Goal: Task Accomplishment & Management: Use online tool/utility

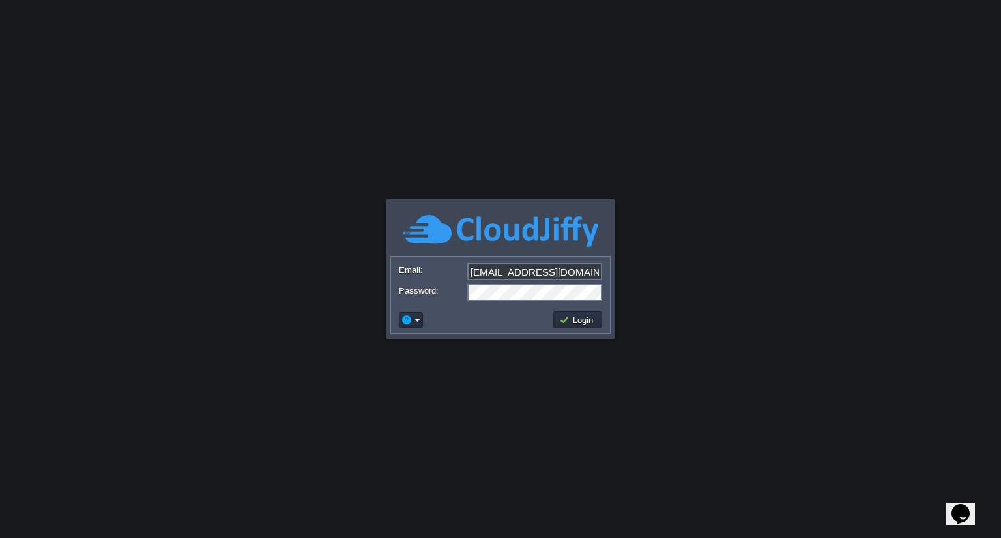
click at [554, 272] on input "[EMAIL_ADDRESS][DOMAIN_NAME]" at bounding box center [534, 271] width 135 height 17
type input "[PERSON_NAME][EMAIL_ADDRESS][PERSON_NAME][DOMAIN_NAME]"
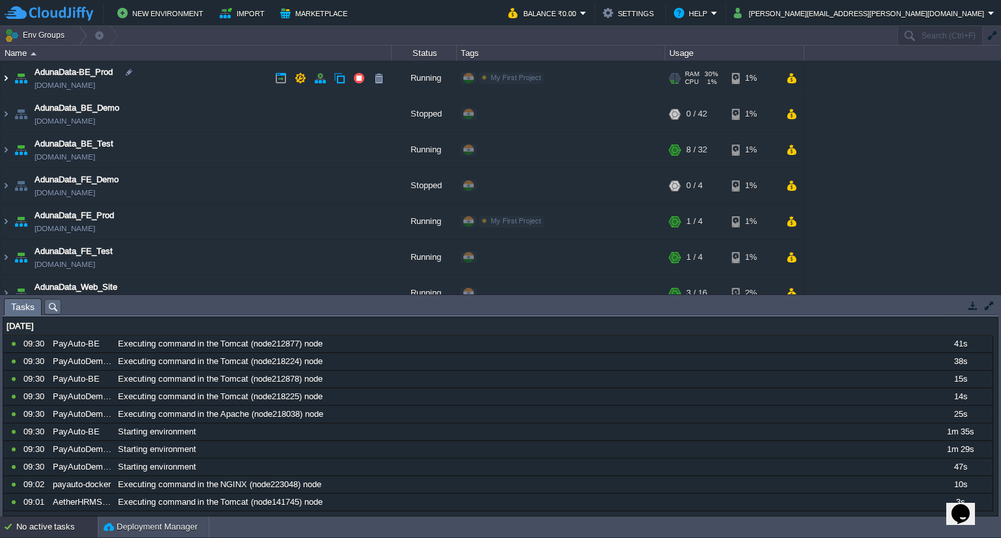
click at [7, 77] on img at bounding box center [6, 78] width 10 height 35
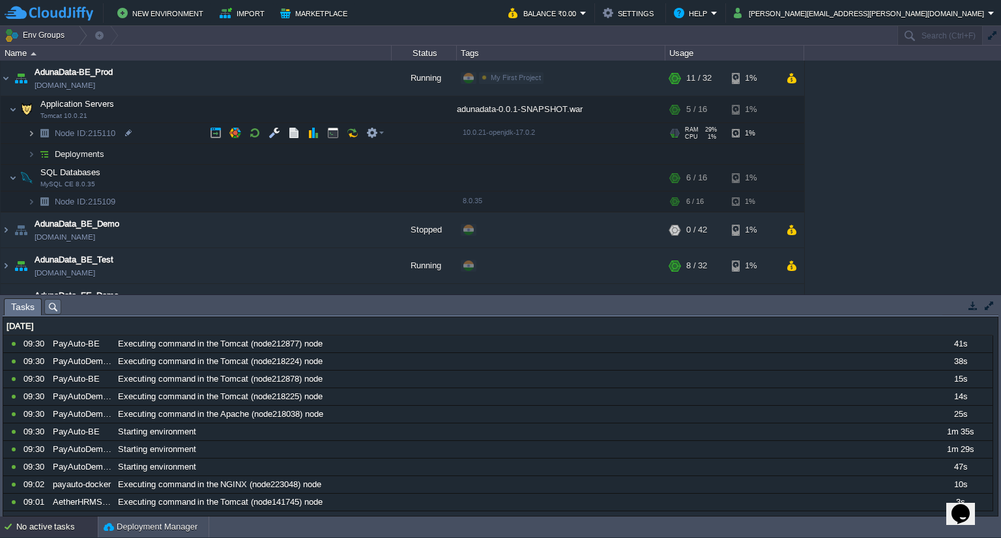
click at [32, 136] on img at bounding box center [31, 133] width 8 height 20
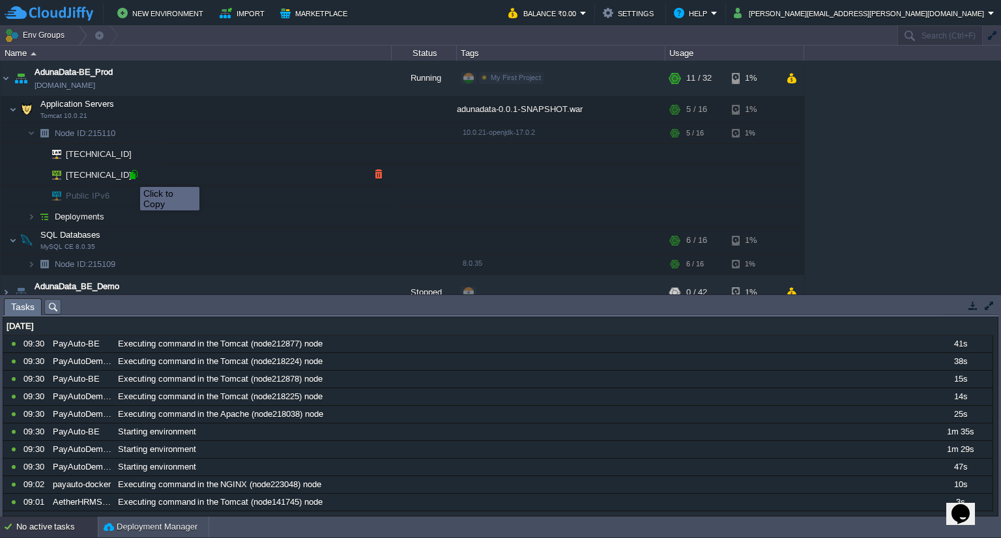
click at [130, 175] on div at bounding box center [134, 175] width 12 height 12
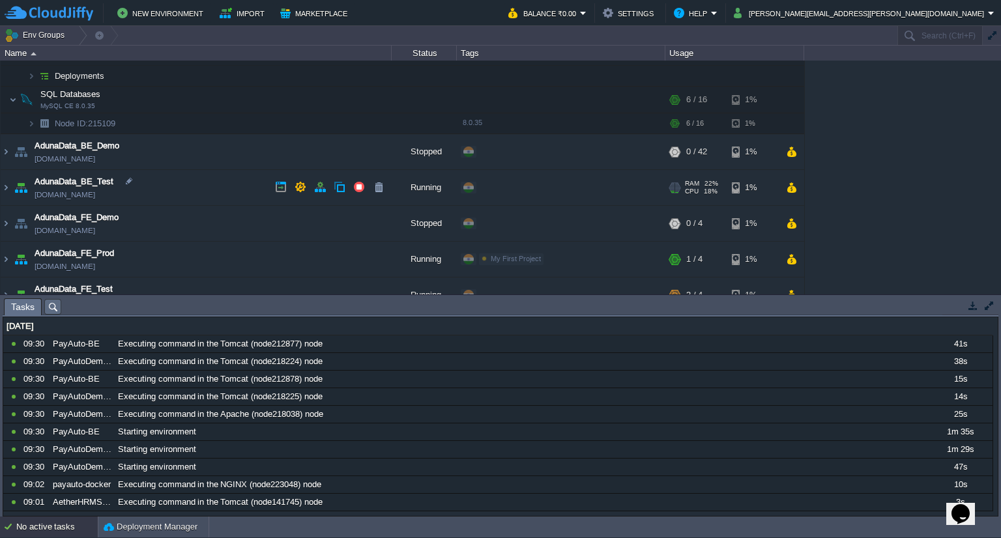
scroll to position [196, 0]
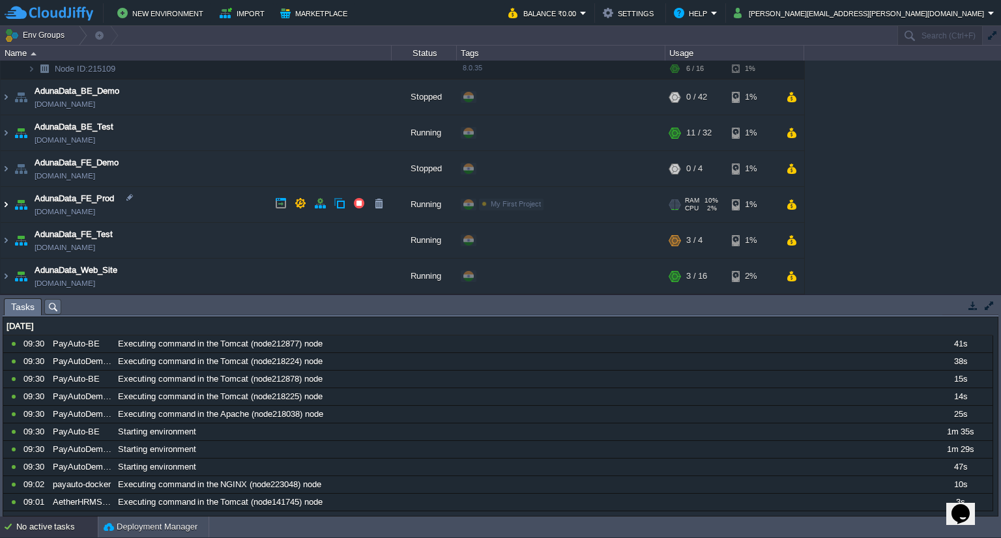
click at [5, 207] on img at bounding box center [6, 204] width 10 height 35
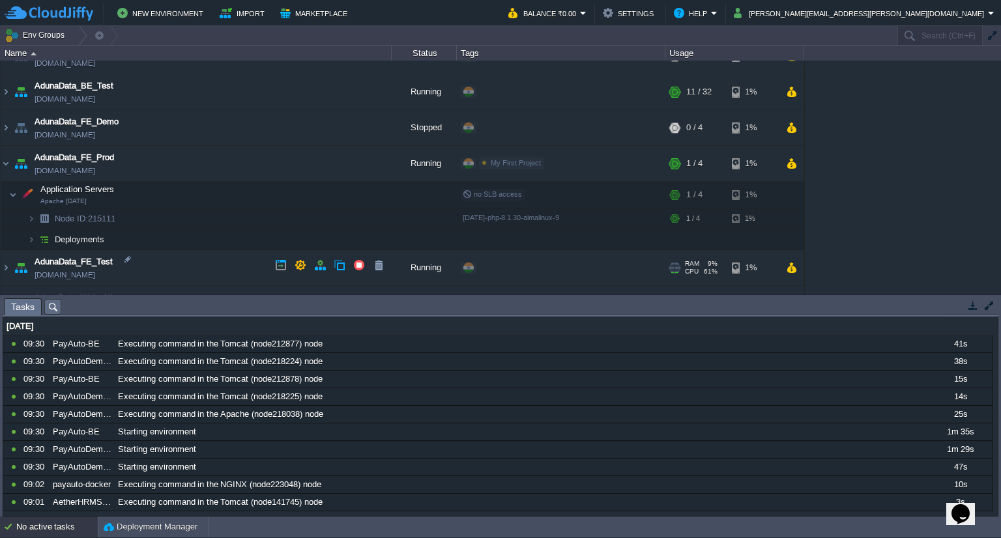
scroll to position [237, 0]
click at [31, 218] on img at bounding box center [31, 218] width 8 height 20
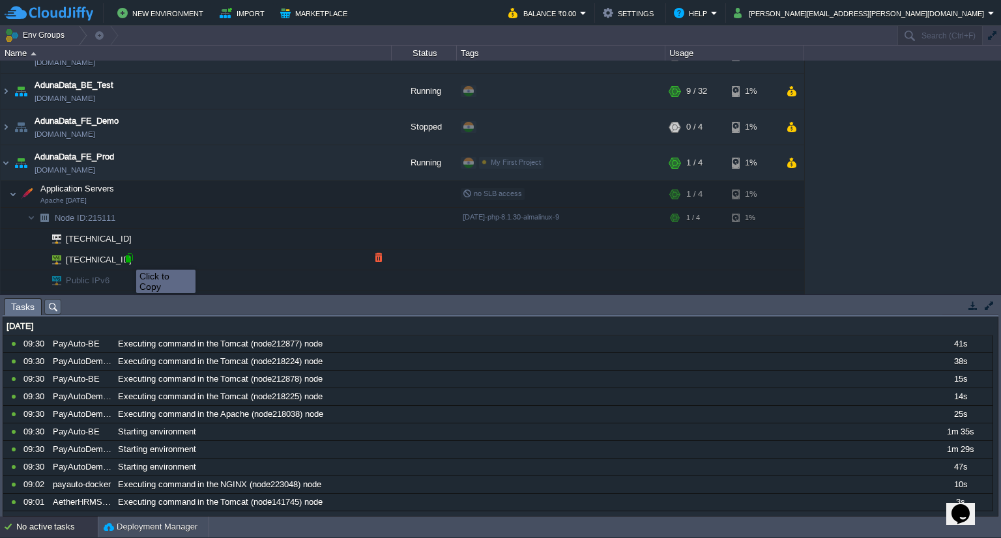
click at [126, 258] on div at bounding box center [129, 258] width 12 height 12
type input "[TECHNICAL_ID]"
click at [493, 16] on td "New Environment Import Marketplace" at bounding box center [249, 13] width 489 height 20
